Goal: Information Seeking & Learning: Learn about a topic

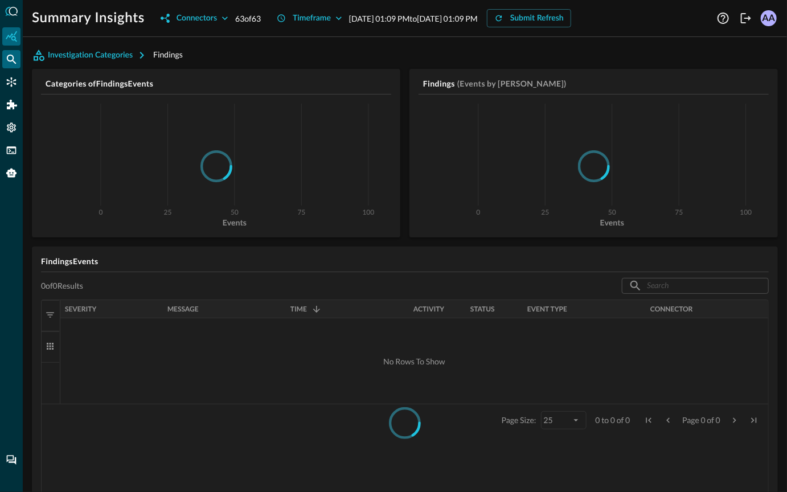
click at [10, 64] on icon "Federated Search" at bounding box center [11, 59] width 11 height 11
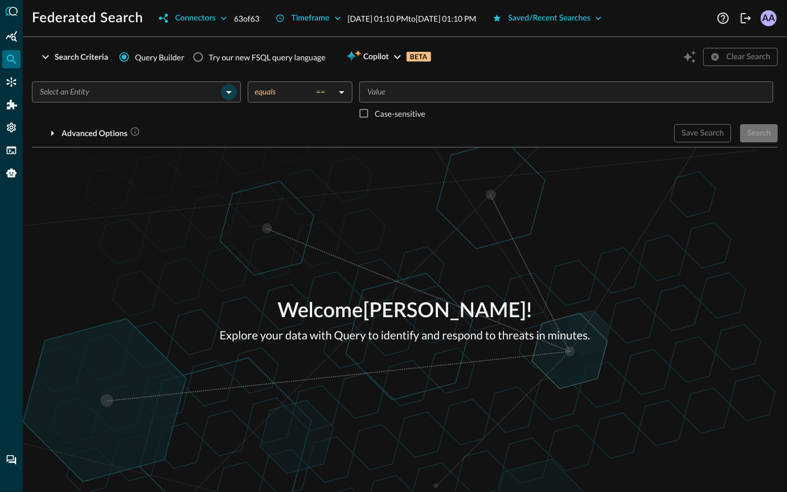
click at [233, 92] on icon "Open" at bounding box center [229, 92] width 14 height 14
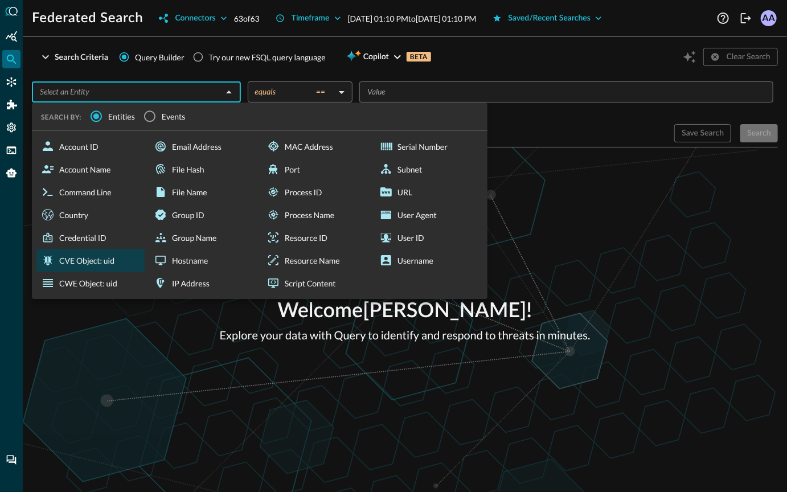
click at [105, 264] on div "CVE Object: uid" at bounding box center [90, 260] width 108 height 23
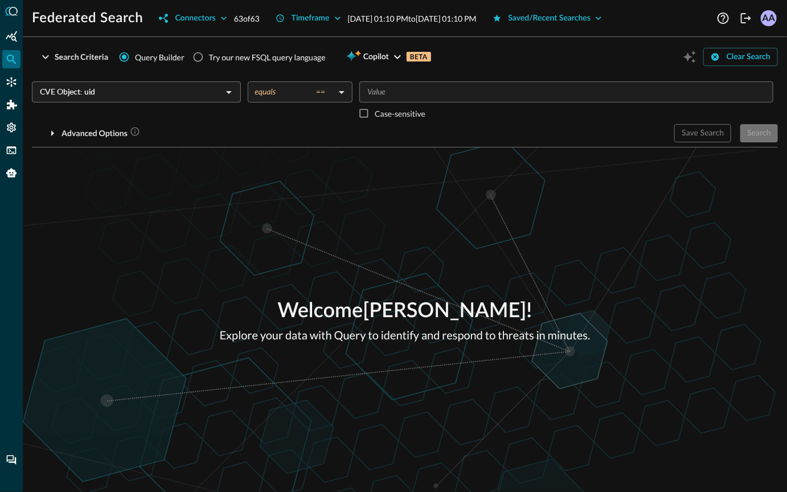
click at [142, 97] on input "CVE Object: uid" at bounding box center [126, 92] width 183 height 14
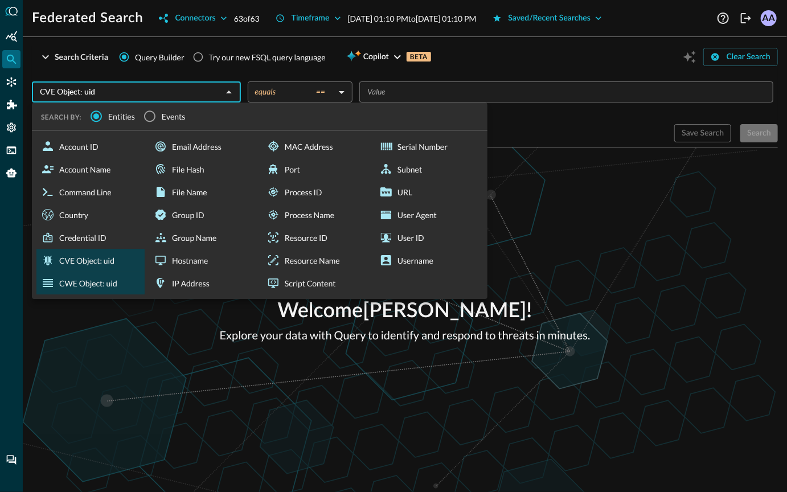
click at [76, 281] on div "CWE Object: uid" at bounding box center [90, 283] width 108 height 23
type input "CWE Object: uid"
